Goal: Navigation & Orientation: Find specific page/section

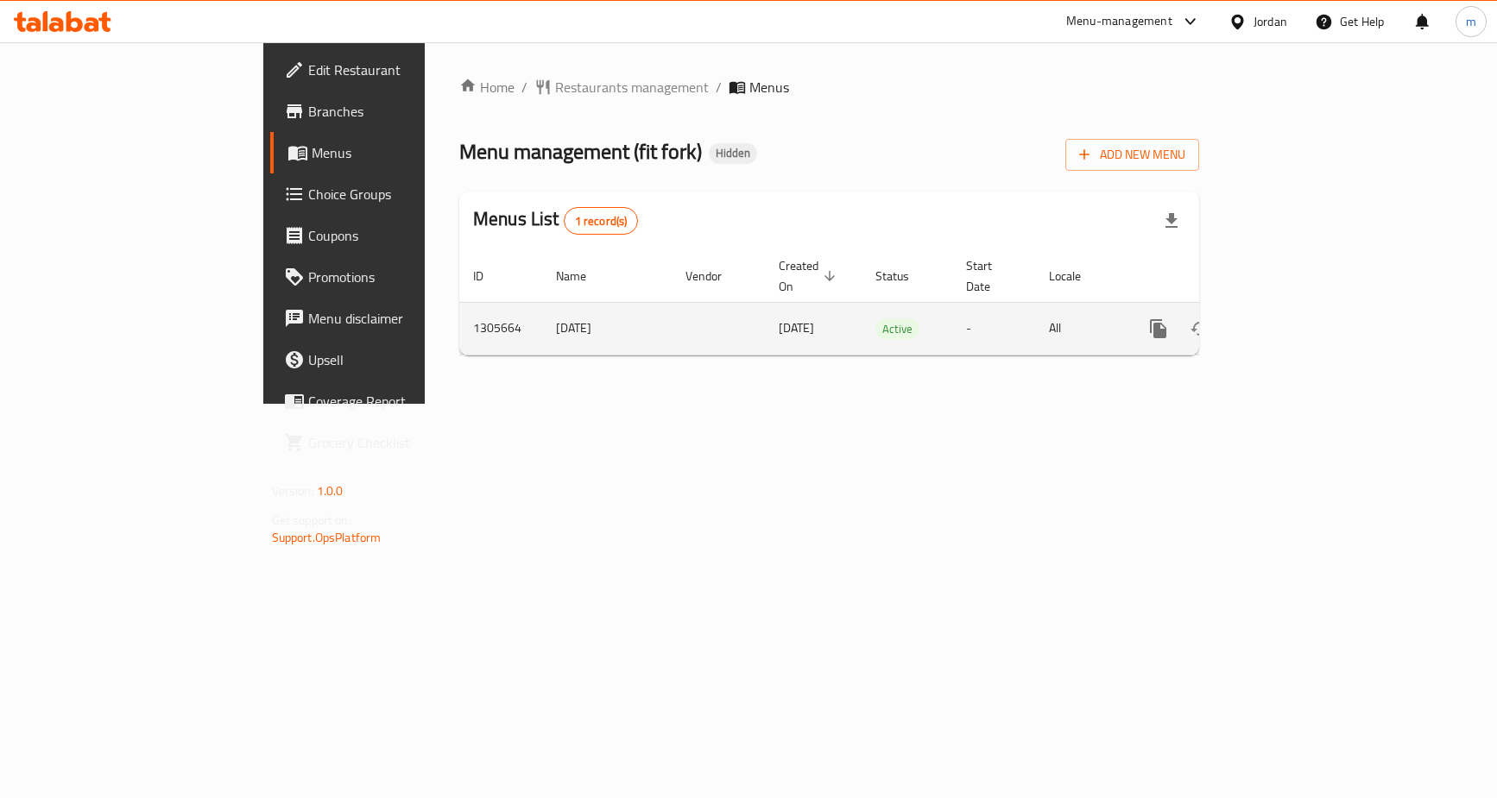
click at [1303, 310] on link "enhanced table" at bounding box center [1282, 328] width 41 height 41
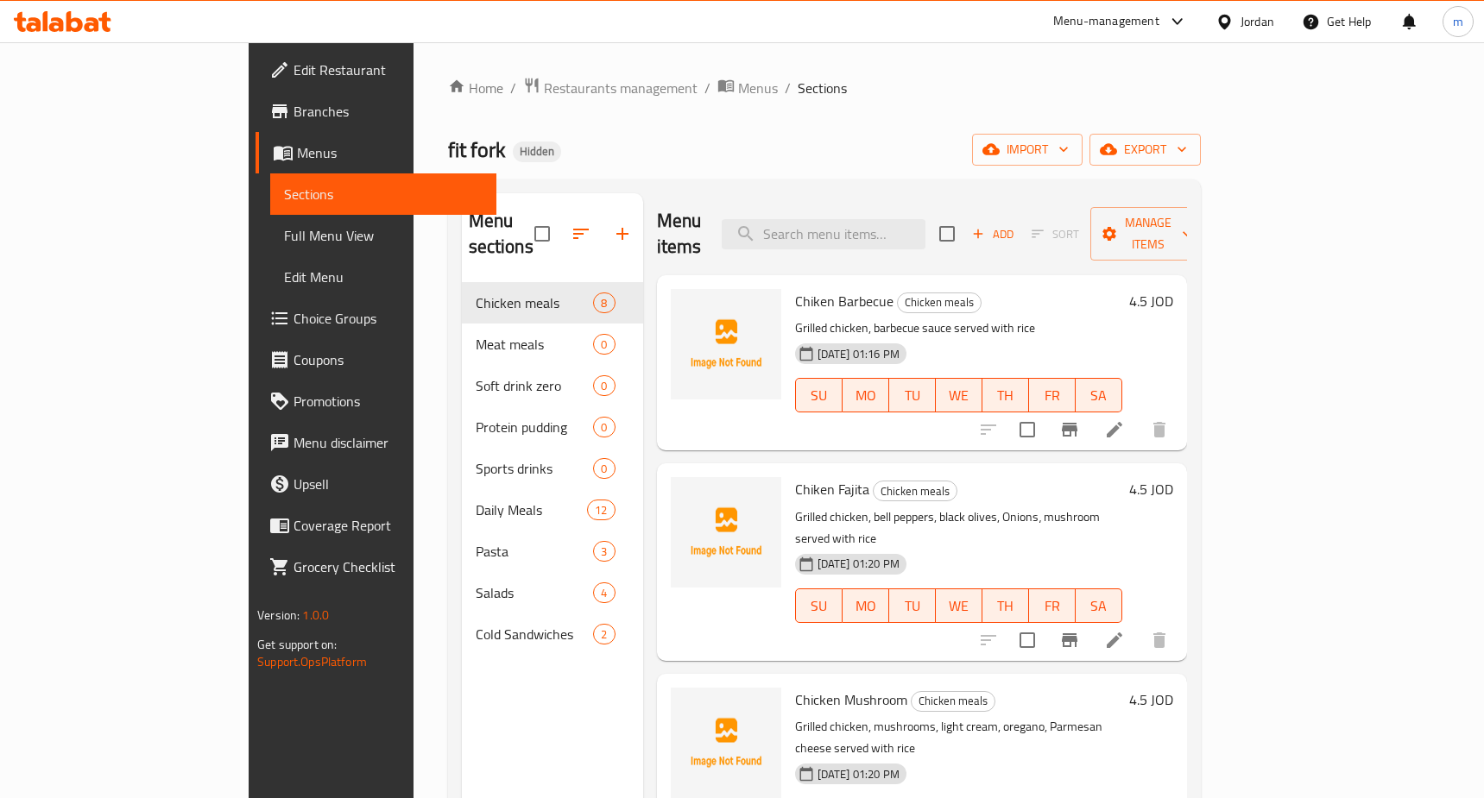
click at [293, 312] on span "Choice Groups" at bounding box center [387, 318] width 189 height 21
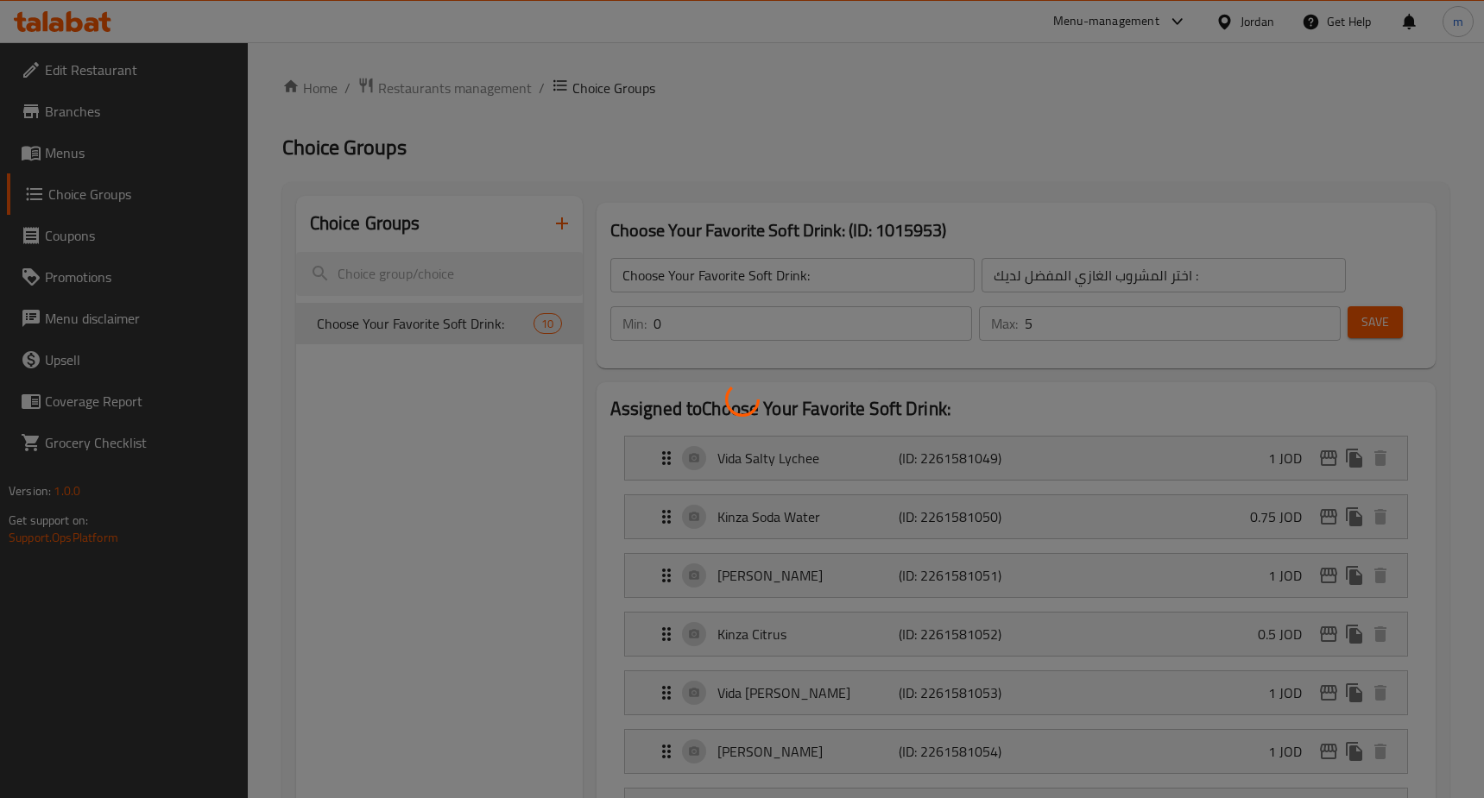
click at [437, 319] on div at bounding box center [742, 399] width 1484 height 798
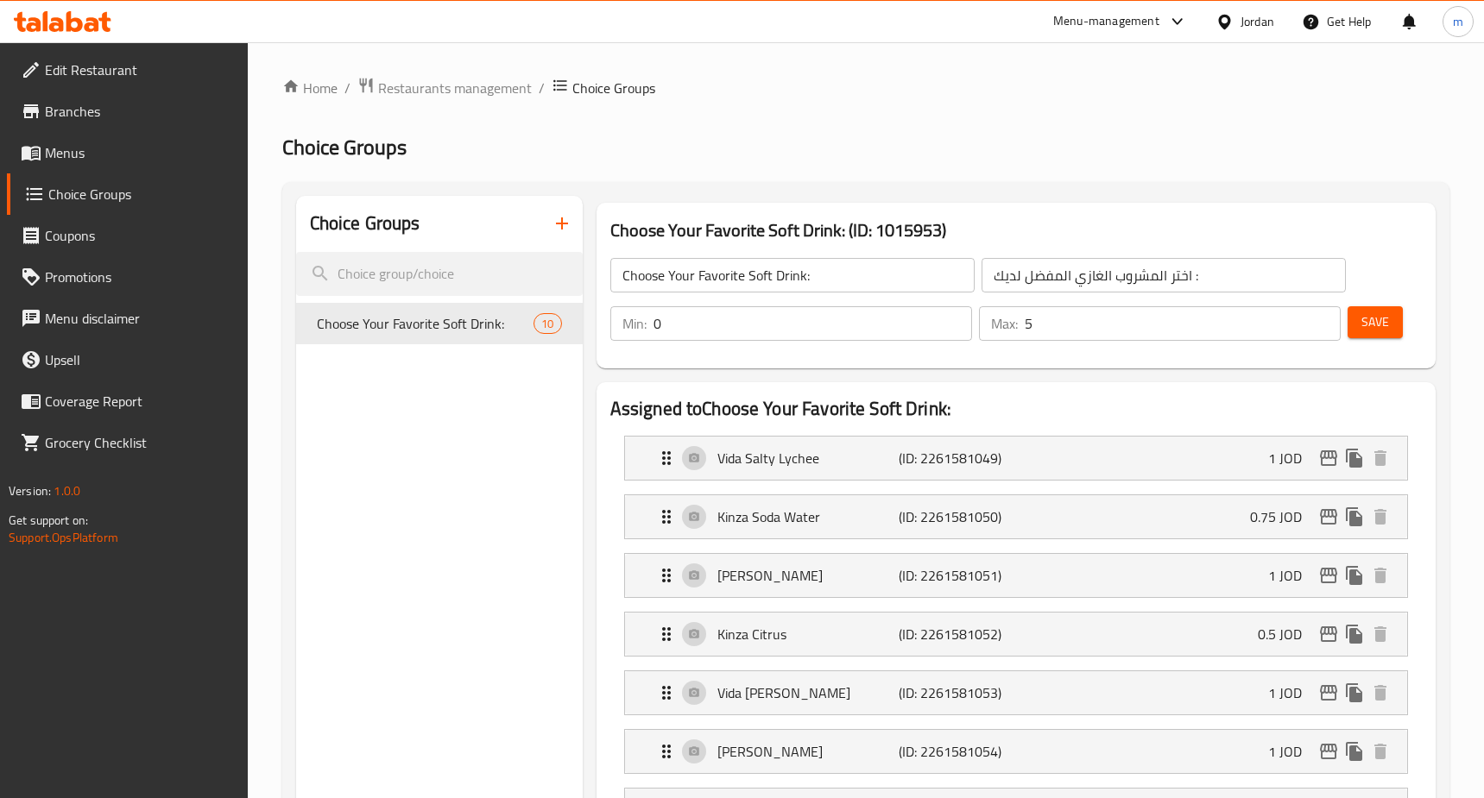
click at [389, 78] on span "Restaurants management" at bounding box center [455, 88] width 154 height 21
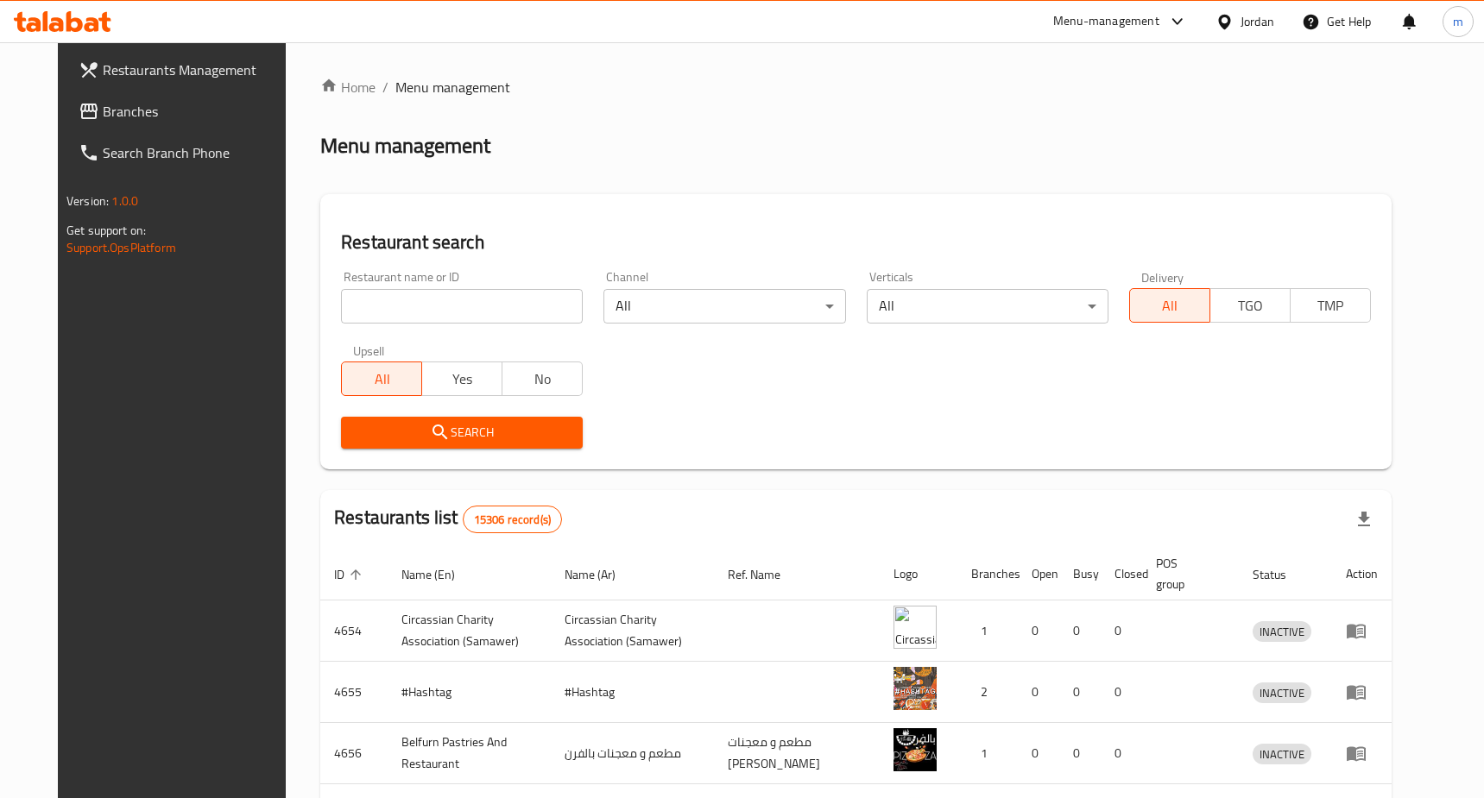
click at [149, 120] on span "Branches" at bounding box center [197, 111] width 189 height 21
